Goal: Information Seeking & Learning: Check status

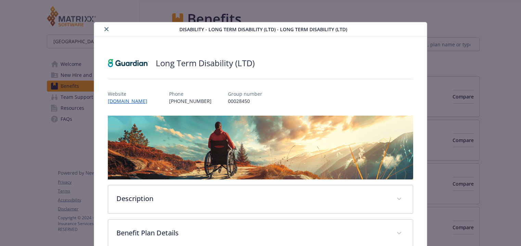
scroll to position [21, 0]
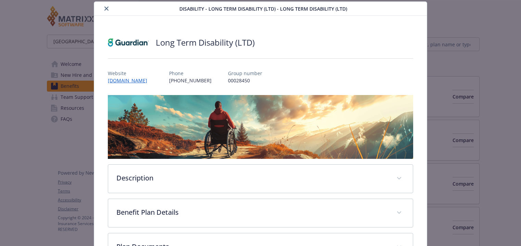
click at [104, 9] on icon "close" at bounding box center [106, 9] width 4 height 4
